Goal: Entertainment & Leisure: Consume media (video, audio)

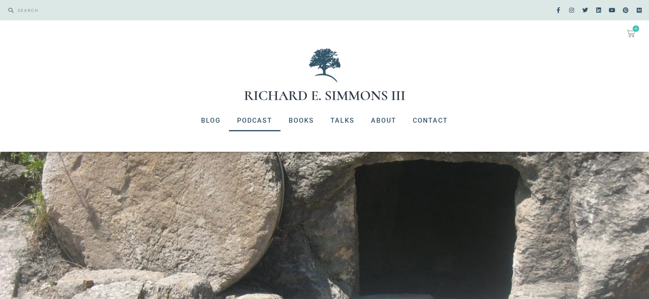
click at [254, 120] on link "Podcast" at bounding box center [255, 120] width 52 height 21
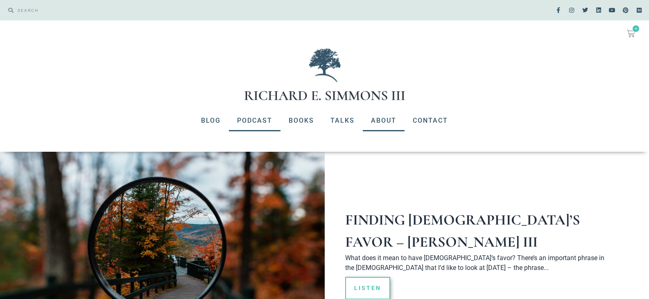
click at [388, 123] on link "About" at bounding box center [384, 120] width 42 height 21
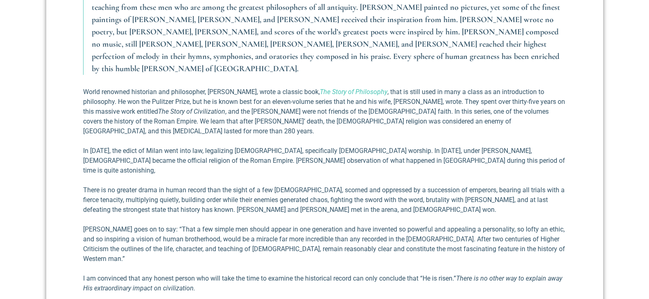
scroll to position [696, 0]
